Goal: Transaction & Acquisition: Download file/media

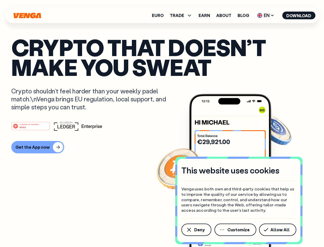
click at [162, 123] on div "#1 PRODUCT OF THE MONTH Web3" at bounding box center [162, 125] width 302 height 9
click at [196, 229] on span "Deny" at bounding box center [199, 229] width 11 height 4
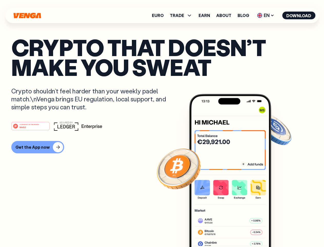
click at [236, 229] on img at bounding box center [230, 180] width 82 height 172
click at [279, 229] on article "Crypto that doesn’t make you sweat Crypto shouldn’t feel harder than your weekl…" at bounding box center [162, 133] width 302 height 193
click at [183, 15] on span "TRADE" at bounding box center [177, 15] width 14 height 4
click at [266, 15] on span "EN" at bounding box center [266, 15] width 21 height 8
click at [299, 15] on button "Download" at bounding box center [299, 16] width 33 height 8
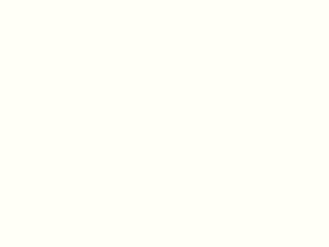
click at [37, 0] on html "This website uses cookies Venga uses both own and third-party cookies that help…" at bounding box center [164, 0] width 329 height 0
click at [31, 0] on html "This website uses cookies Venga uses both own and third-party cookies that help…" at bounding box center [164, 0] width 329 height 0
